Goal: Find specific page/section: Find specific page/section

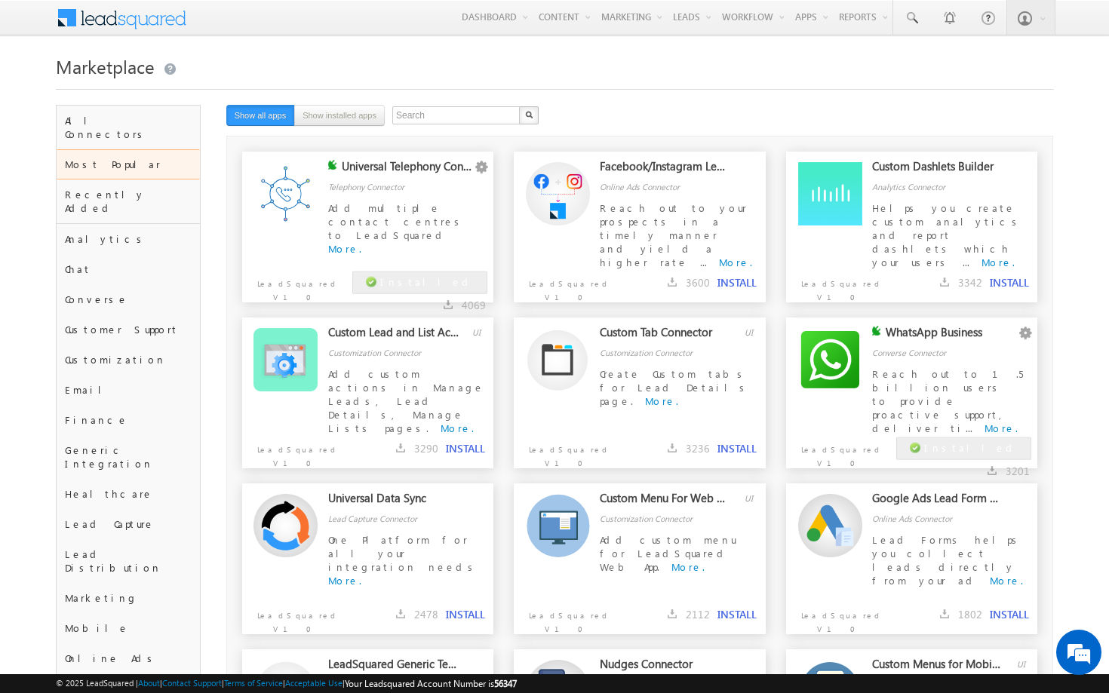
click at [1026, 333] on button "button" at bounding box center [1025, 333] width 15 height 15
click at [1002, 352] on link "Configure" at bounding box center [994, 353] width 75 height 18
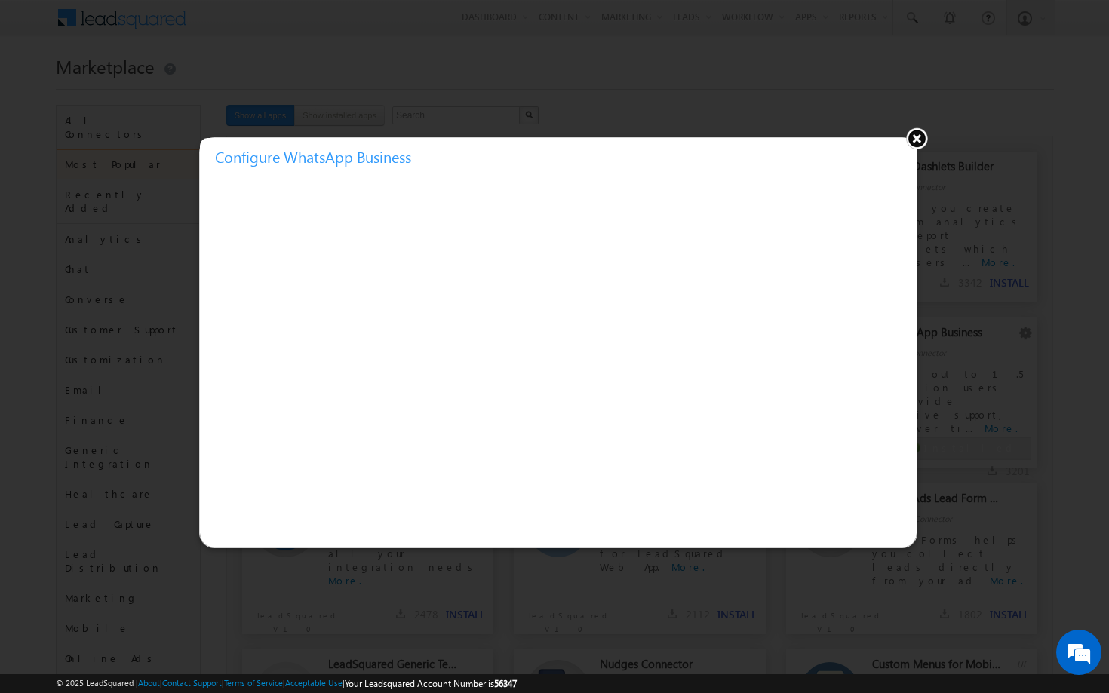
click at [914, 136] on button at bounding box center [916, 138] width 23 height 23
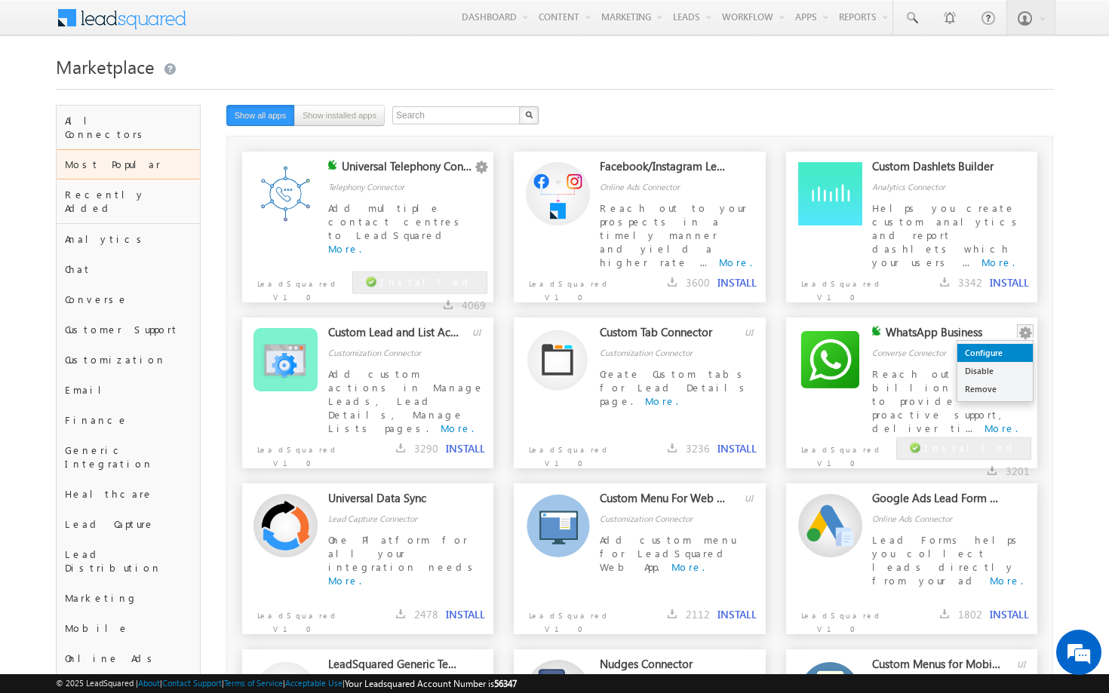
click at [993, 357] on link "Configure" at bounding box center [994, 353] width 75 height 18
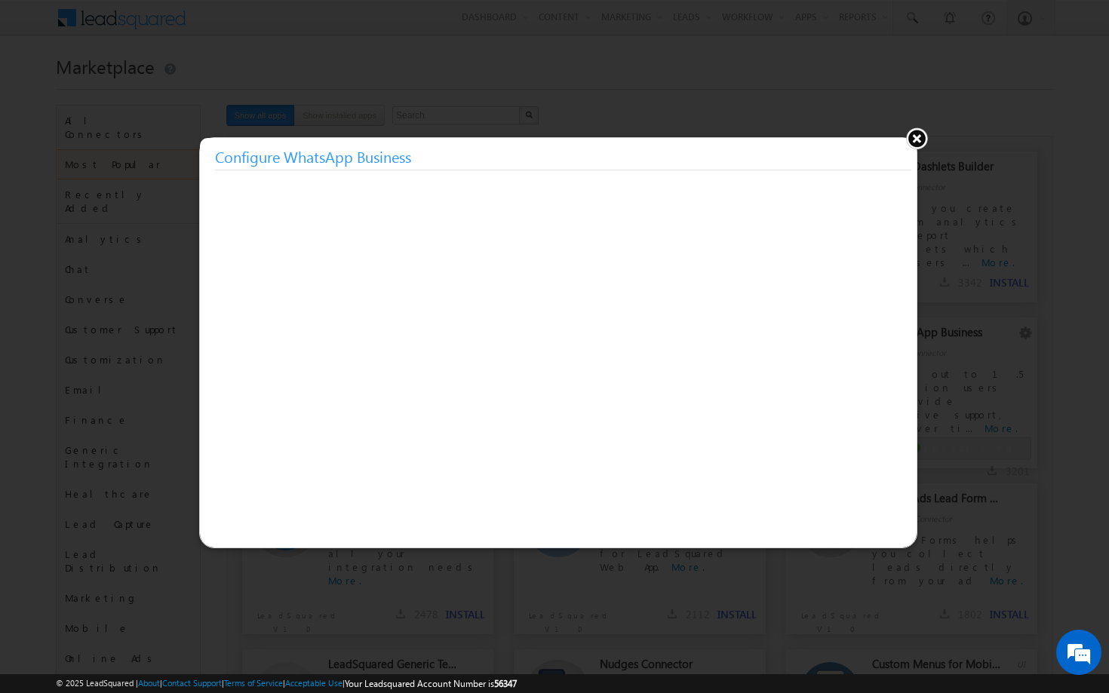
click at [911, 137] on button at bounding box center [916, 138] width 23 height 23
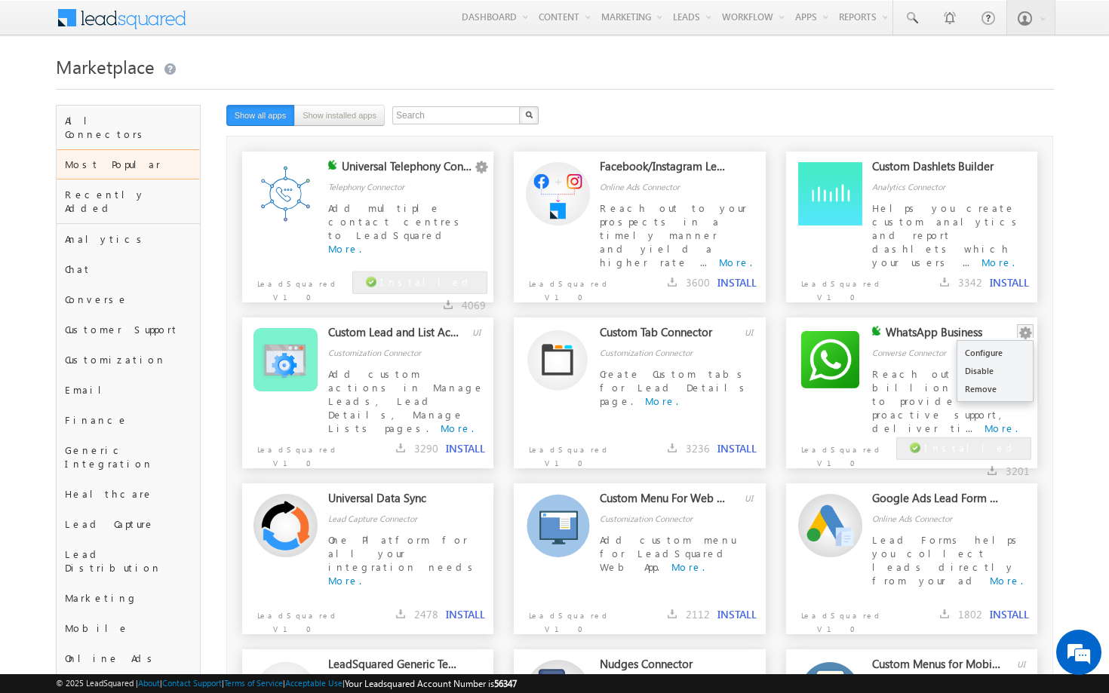
click at [1028, 333] on button "button" at bounding box center [1025, 333] width 15 height 15
click at [1009, 354] on link "Configure" at bounding box center [994, 353] width 75 height 18
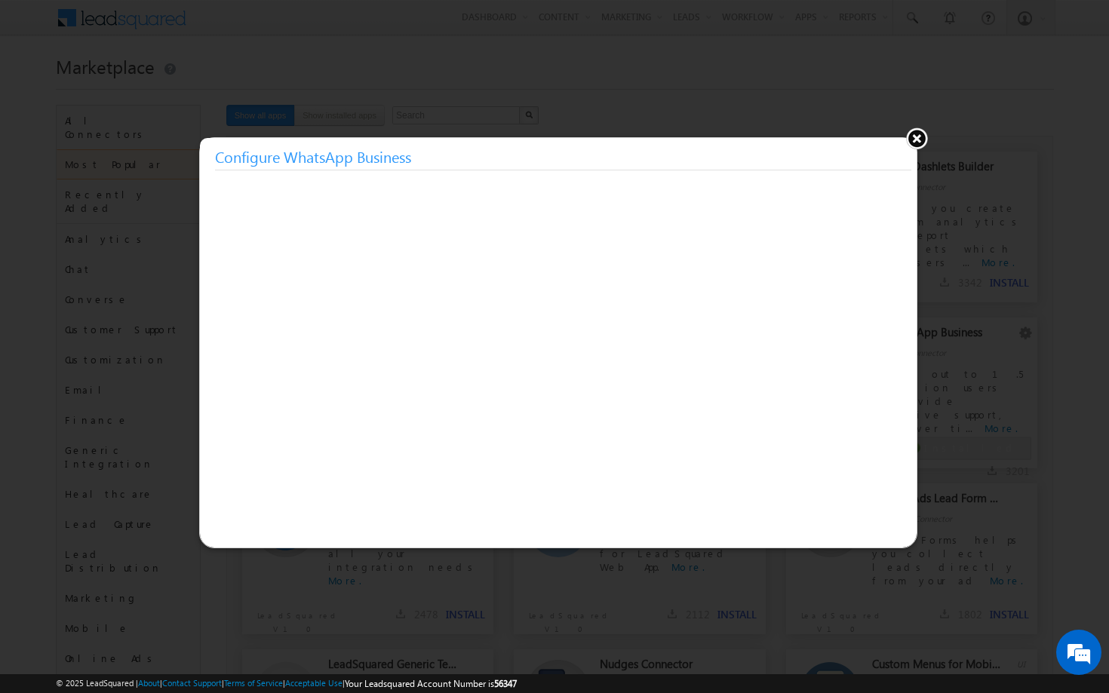
click at [920, 138] on button at bounding box center [916, 138] width 23 height 23
